Goal: Check status: Check status

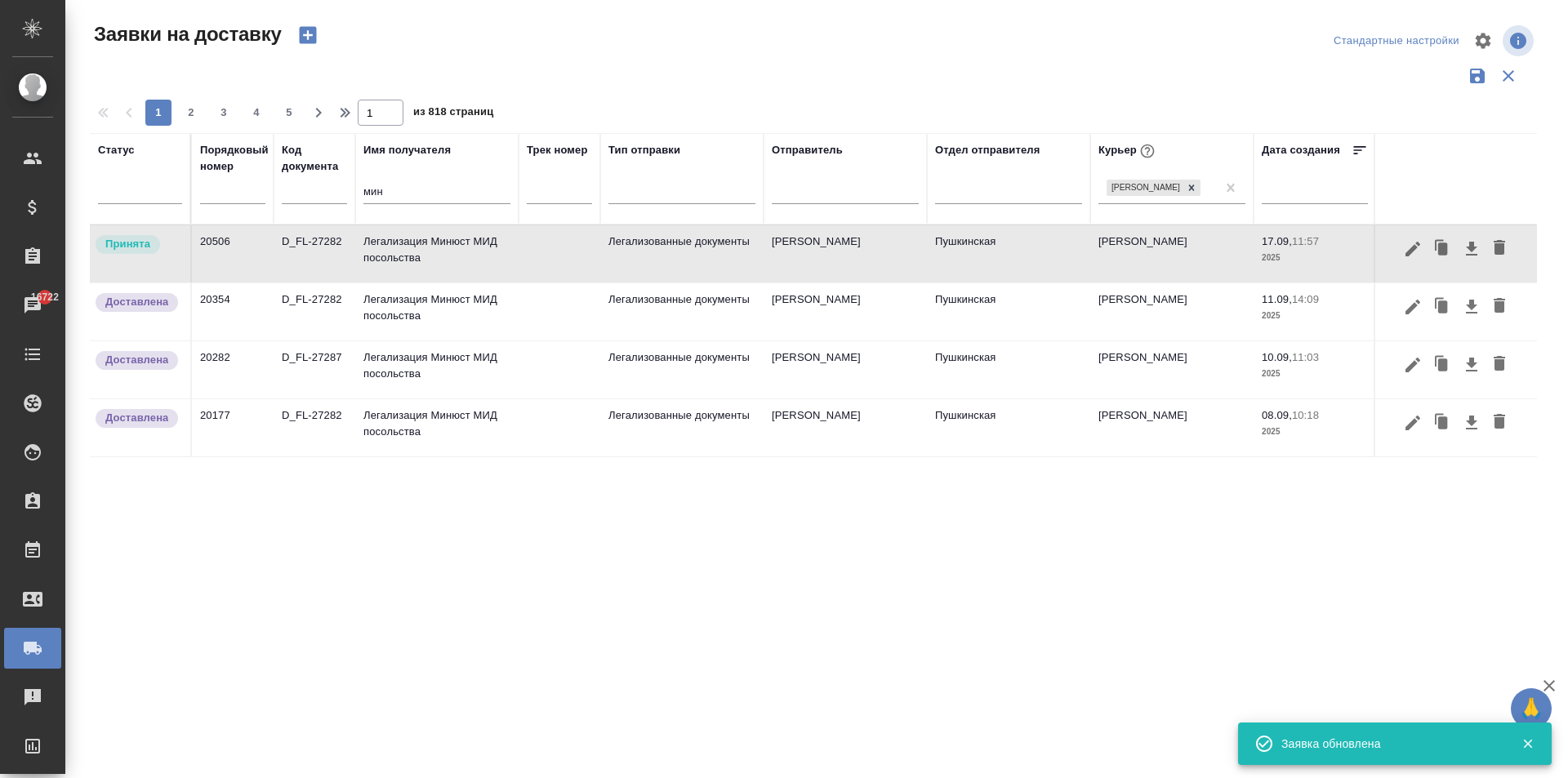
click at [435, 258] on td "Легализация Минюст МИД посольства" at bounding box center [437, 253] width 163 height 57
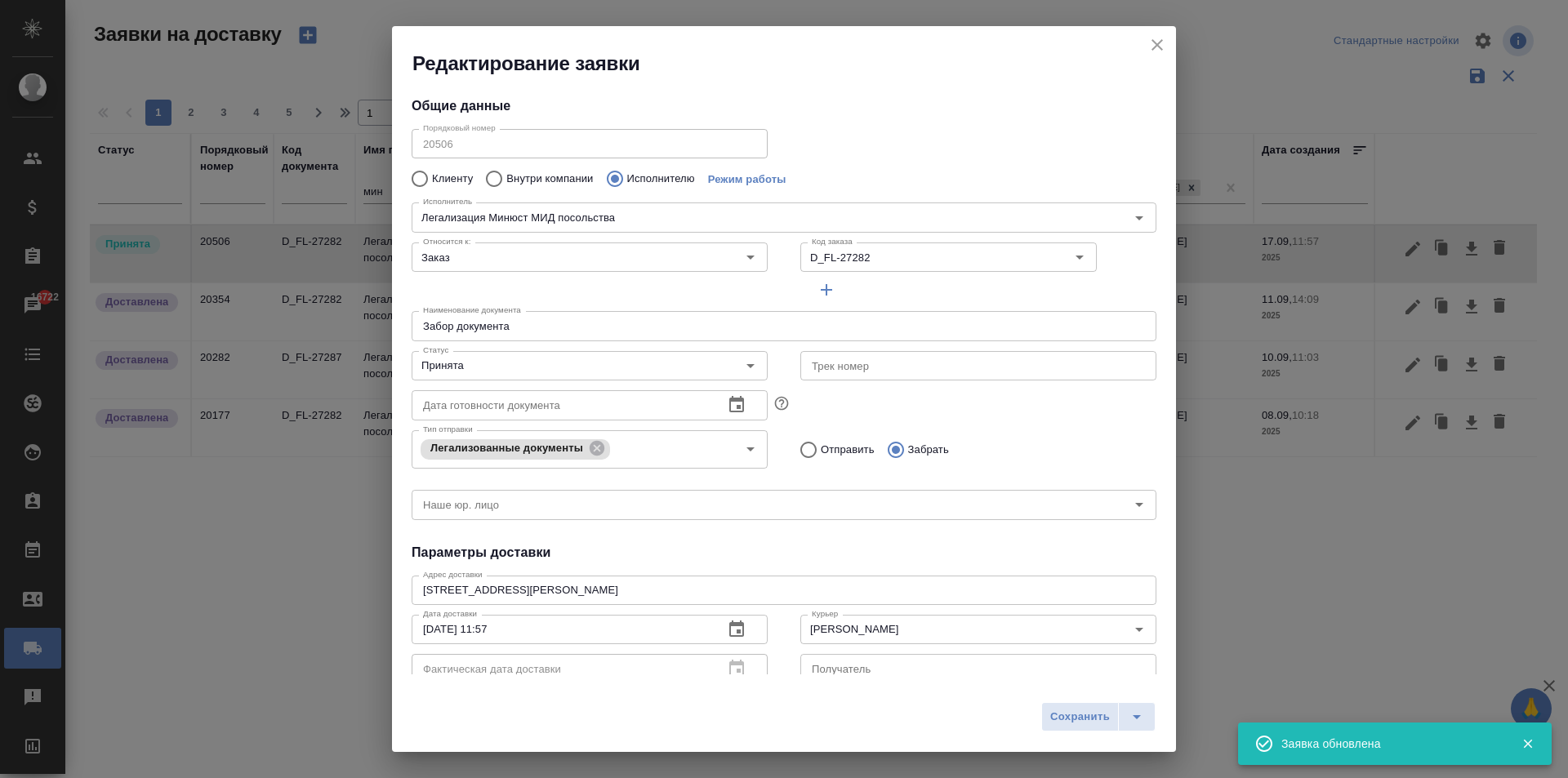
type input "[PERSON_NAME]"
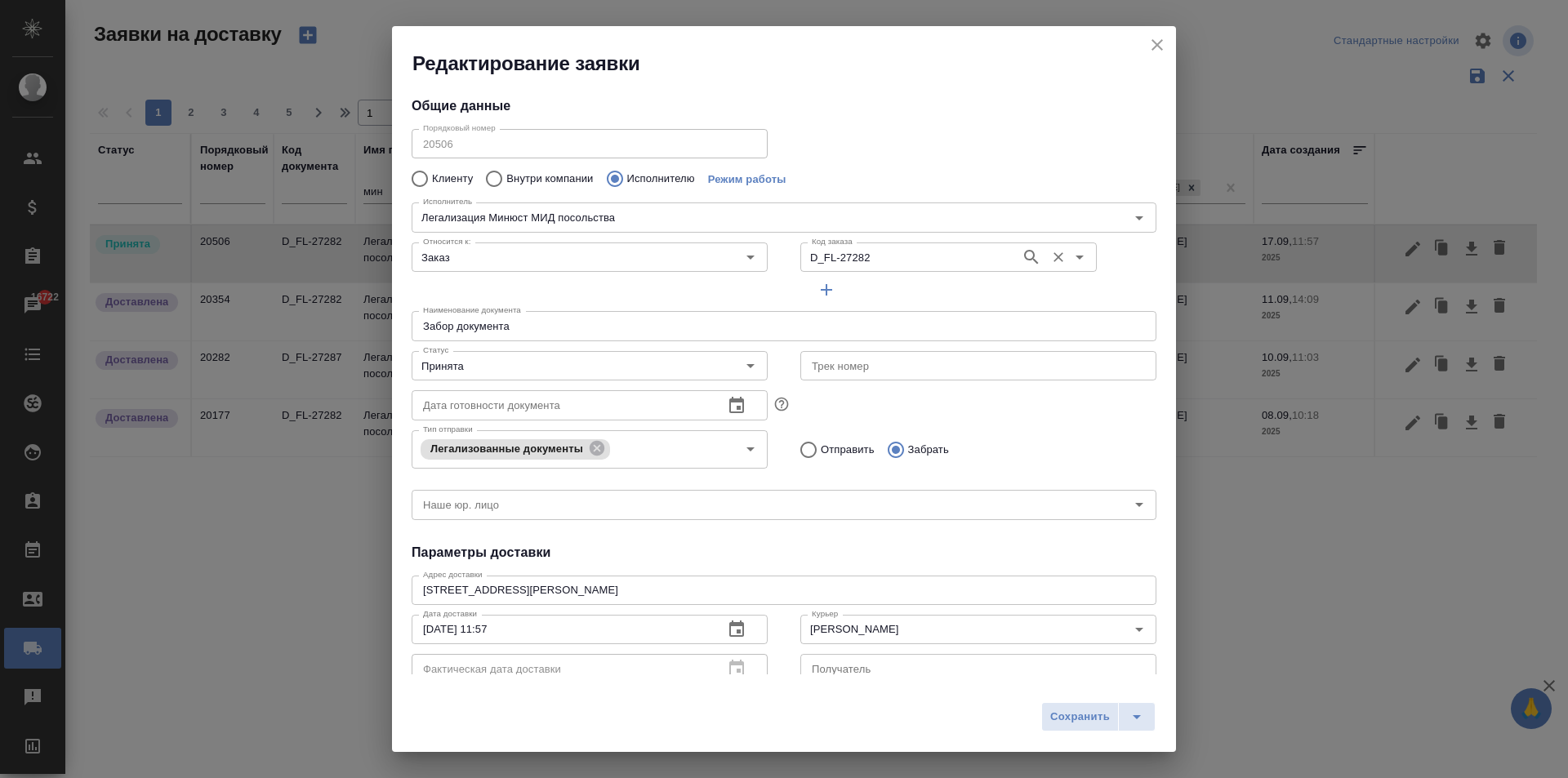
click at [883, 264] on input "D_FL-27282" at bounding box center [908, 257] width 207 height 19
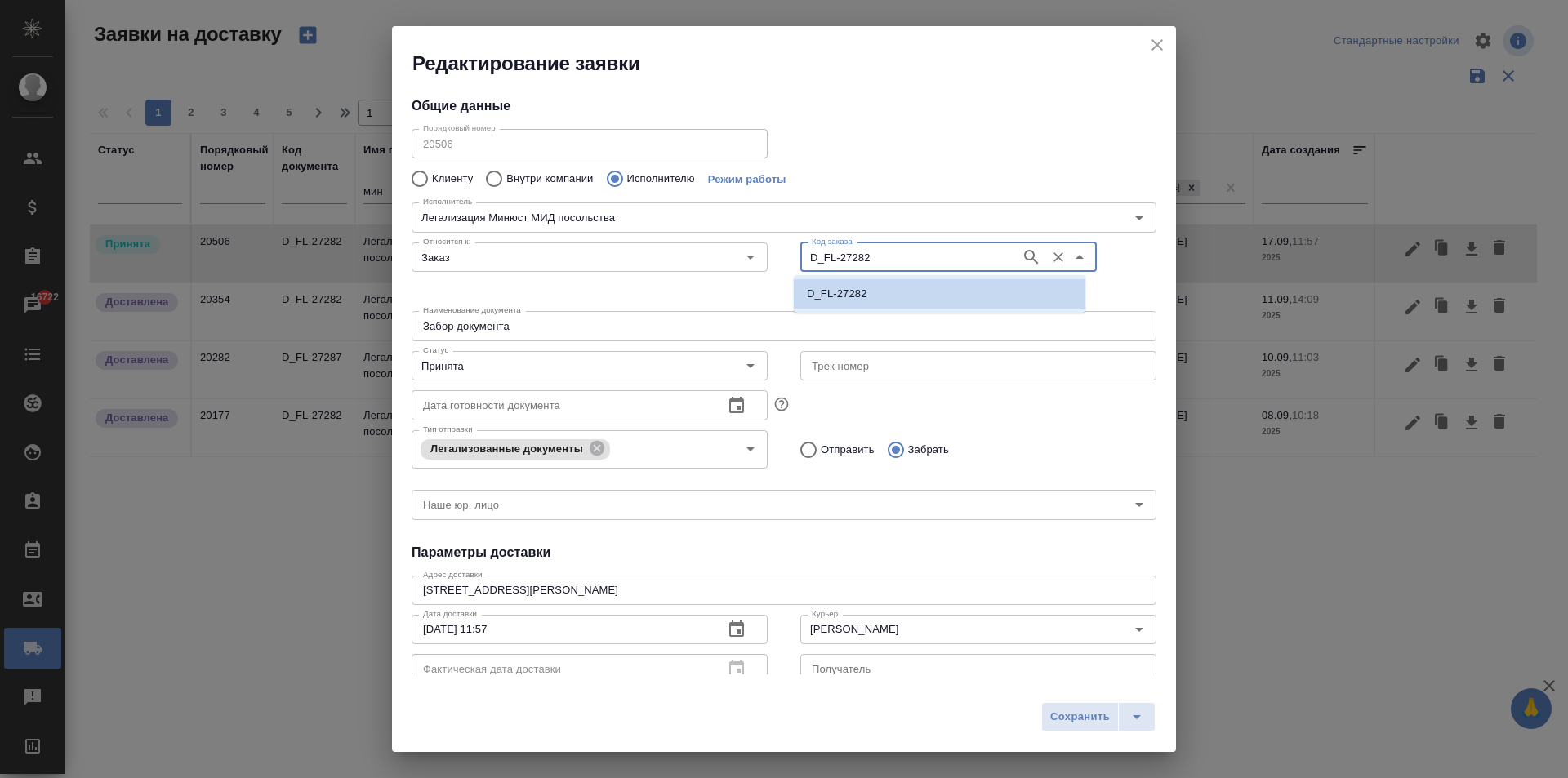
click at [890, 257] on input "D_FL-27282" at bounding box center [908, 257] width 207 height 19
type input "D_FL-27287"
click at [859, 287] on p "D_FL-27287" at bounding box center [837, 293] width 60 height 17
type input "D_FL-27287"
type input "(МБ) ООО "Монблан""
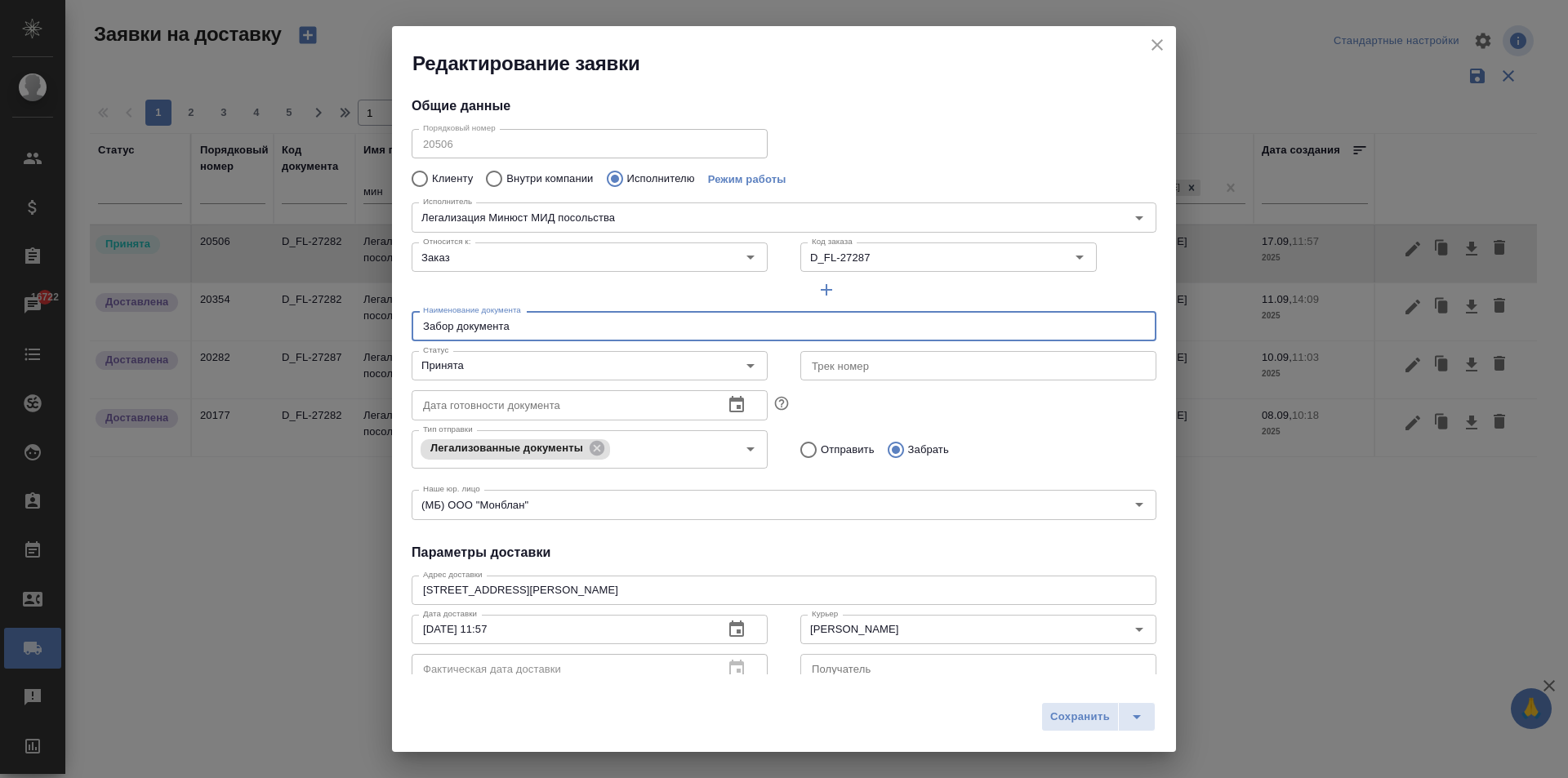
click at [519, 328] on input "Забор документа" at bounding box center [784, 326] width 745 height 30
click at [509, 357] on input "Принята" at bounding box center [563, 366] width 292 height 19
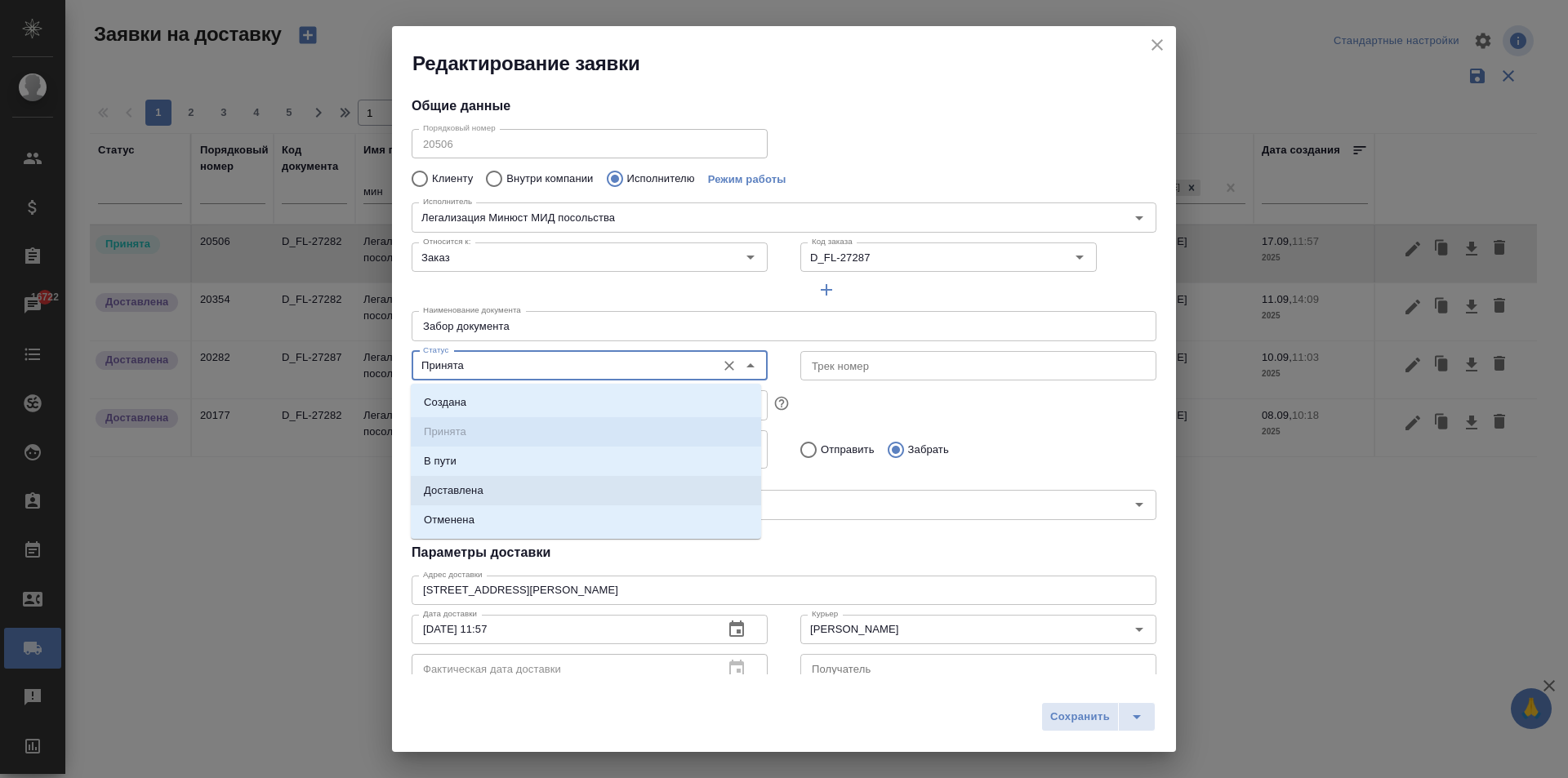
click at [437, 485] on p "Доставлена" at bounding box center [453, 490] width 59 height 17
type input "Доставлена"
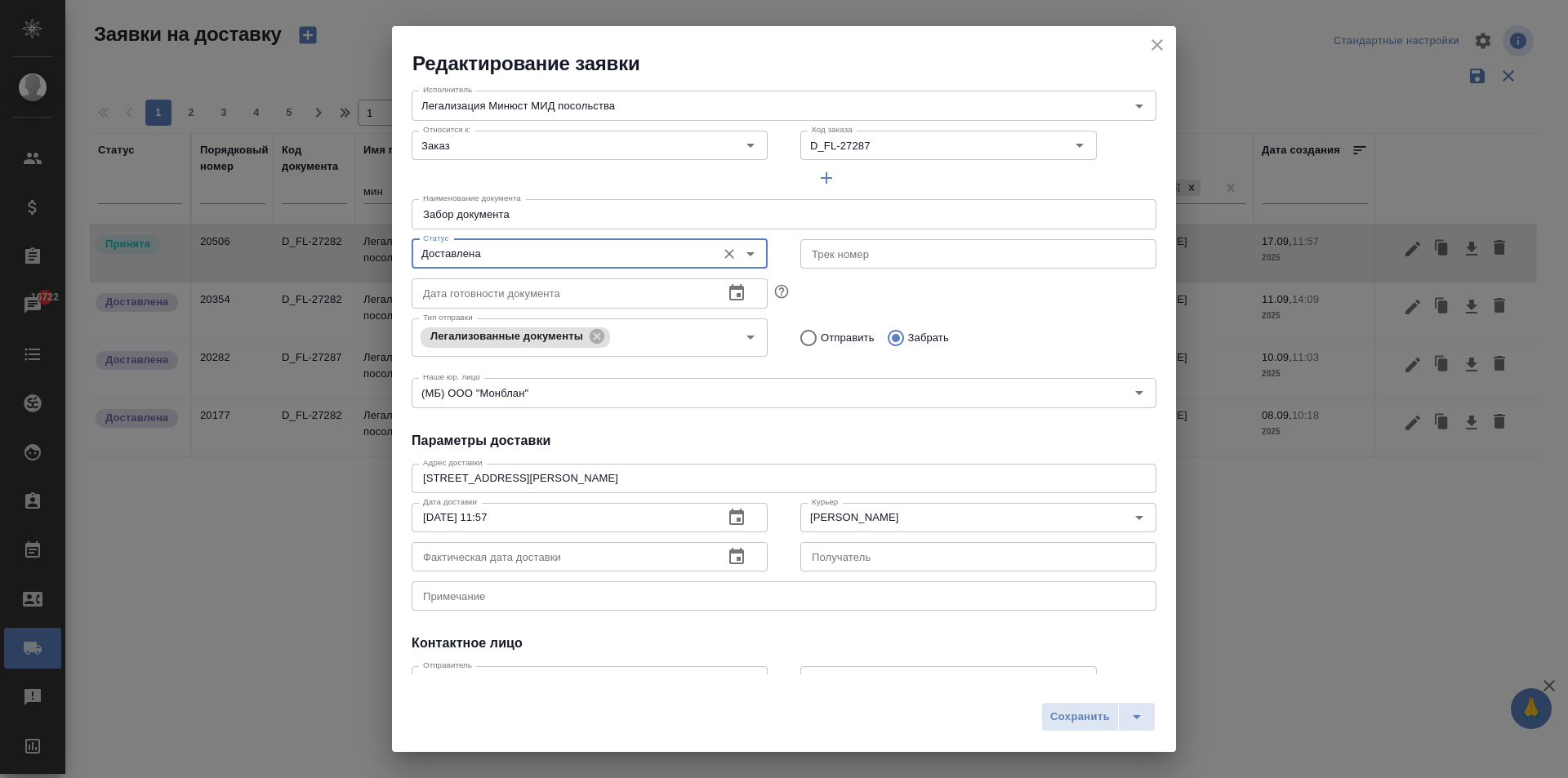
scroll to position [222, 0]
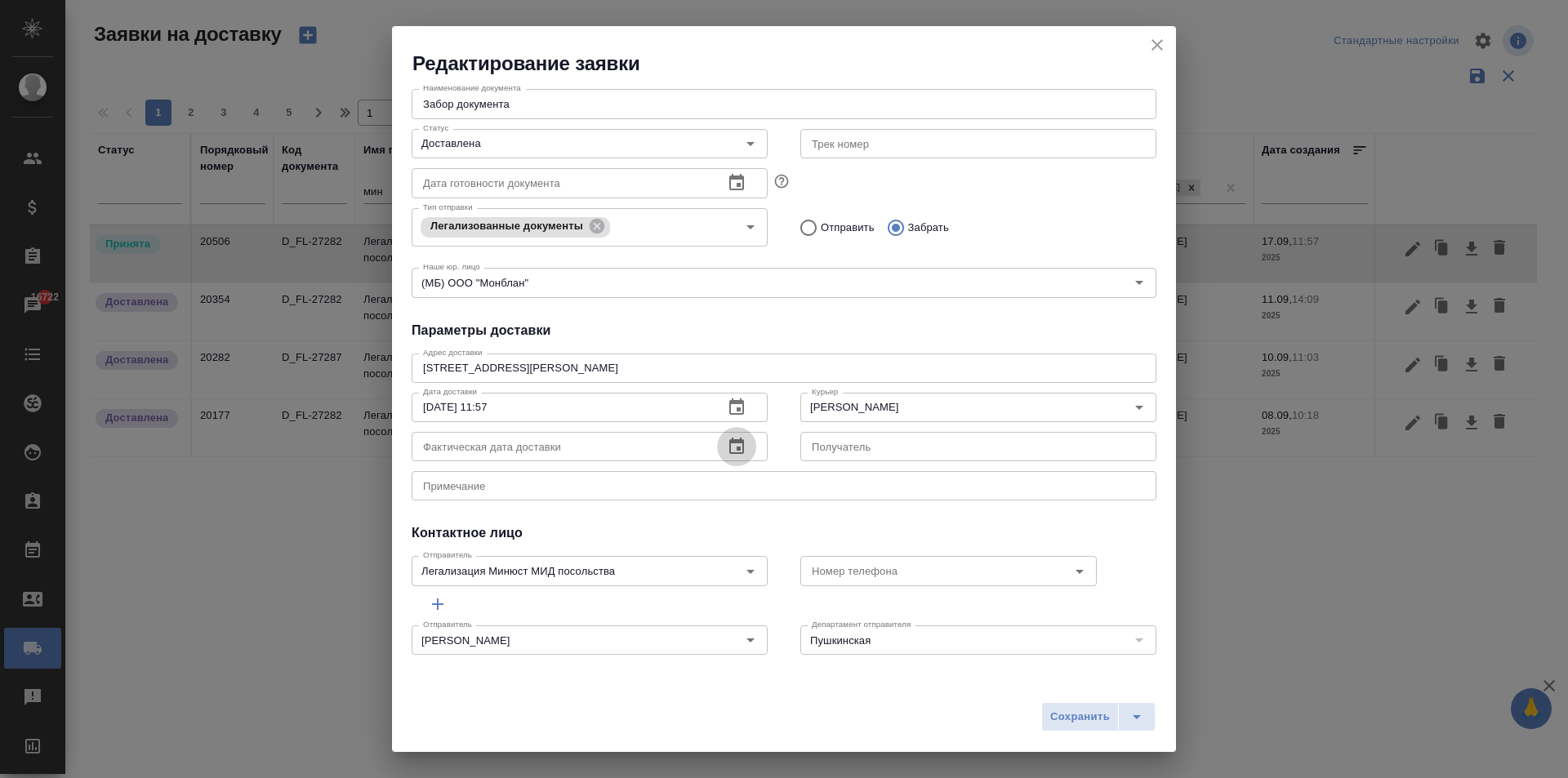
click at [733, 437] on icon "button" at bounding box center [736, 446] width 19 height 19
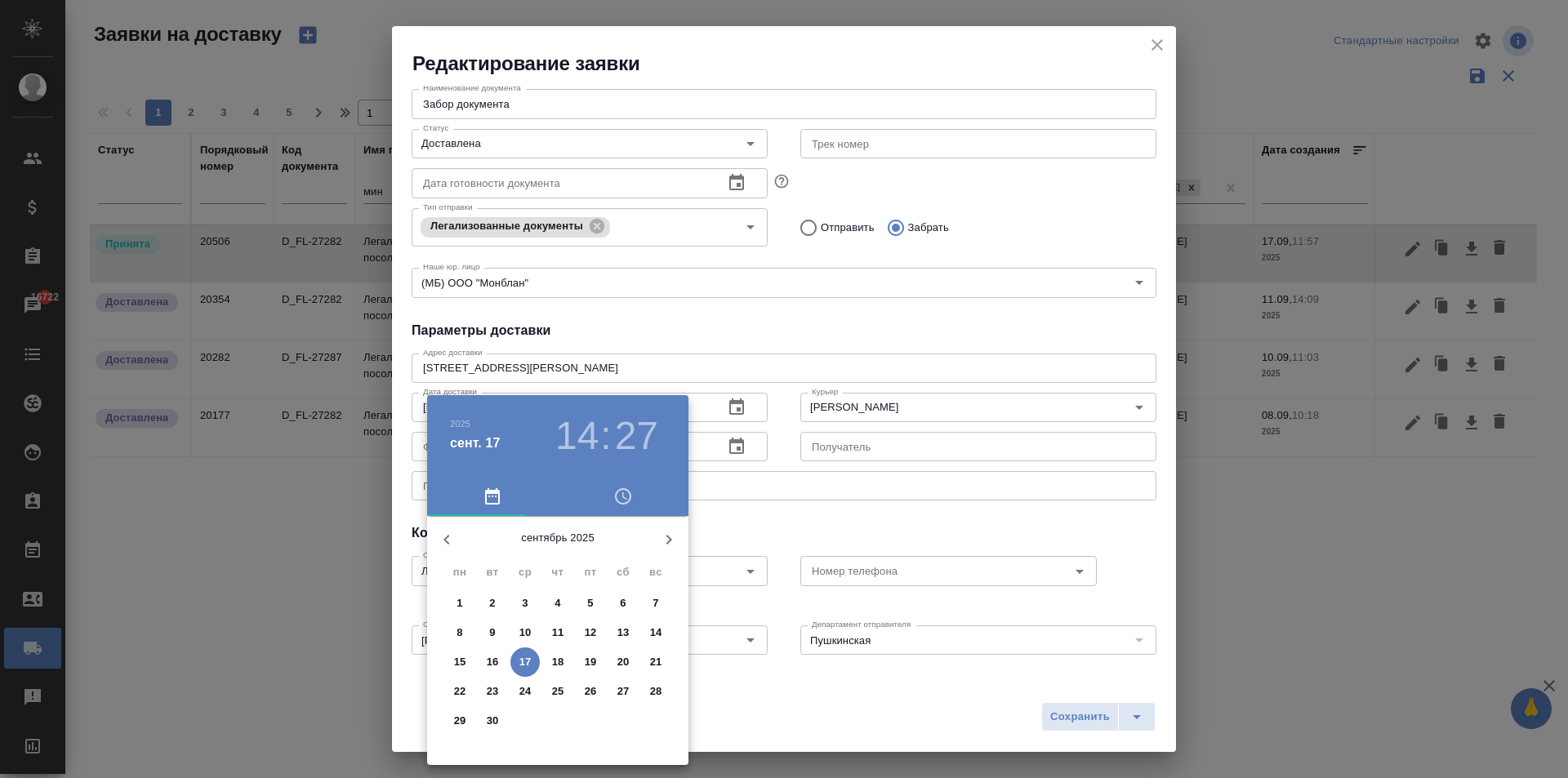
click at [529, 663] on p "17" at bounding box center [526, 662] width 12 height 17
type input "[DATE] 14:27"
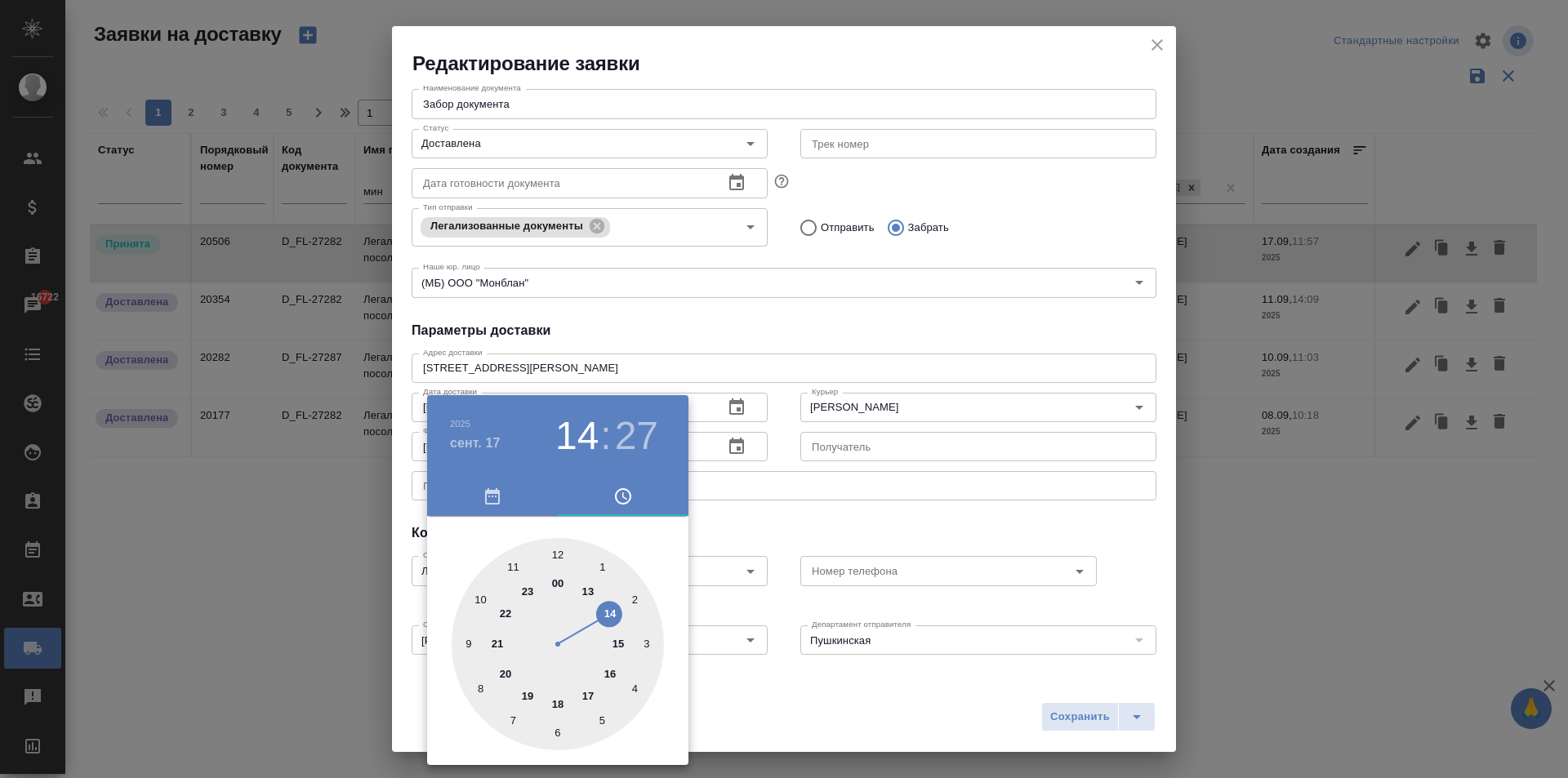
click at [978, 508] on div at bounding box center [784, 389] width 1568 height 778
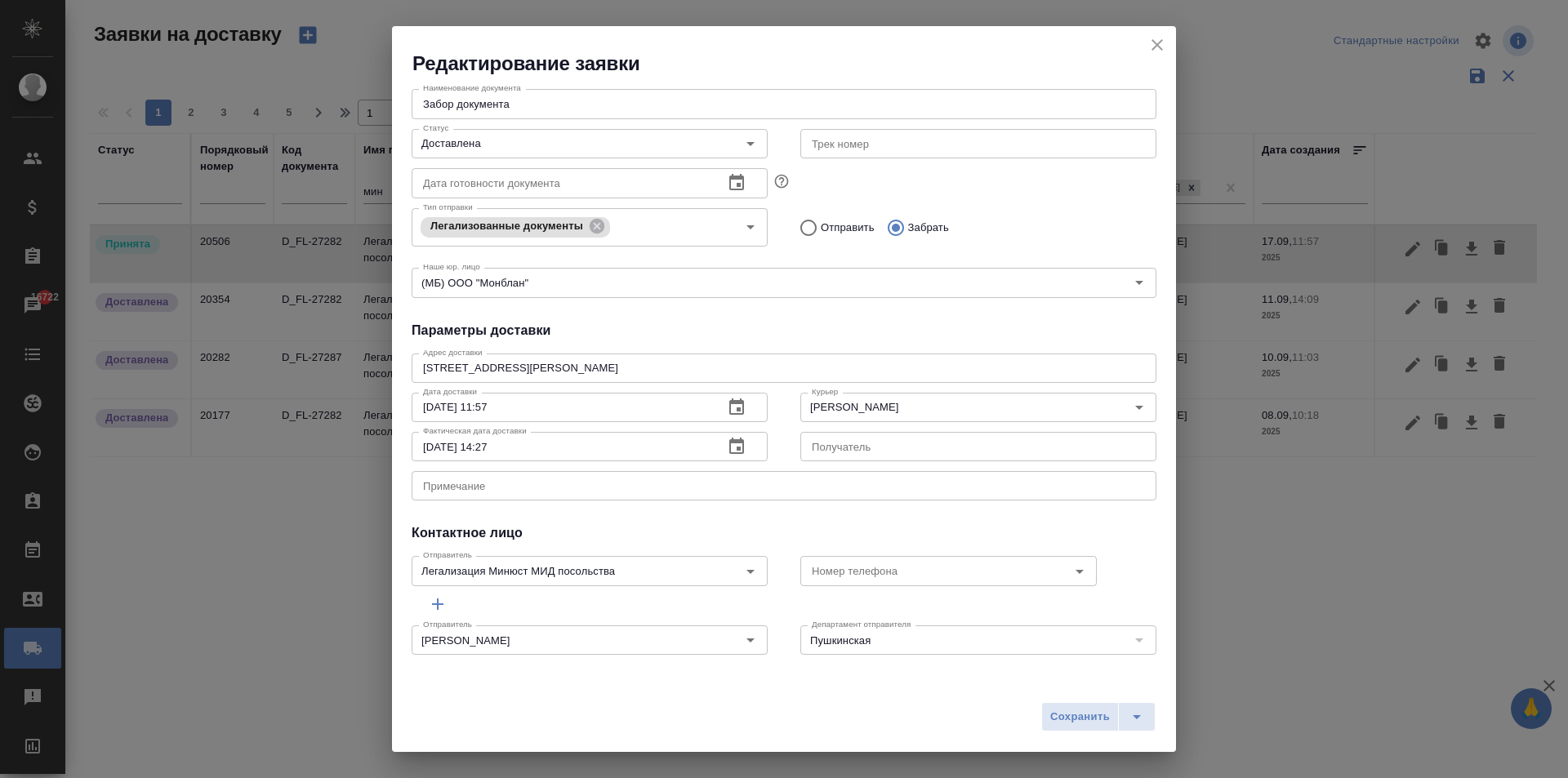
click at [1089, 707] on span "Сохранить" at bounding box center [1080, 717] width 59 height 19
